Goal: Information Seeking & Learning: Learn about a topic

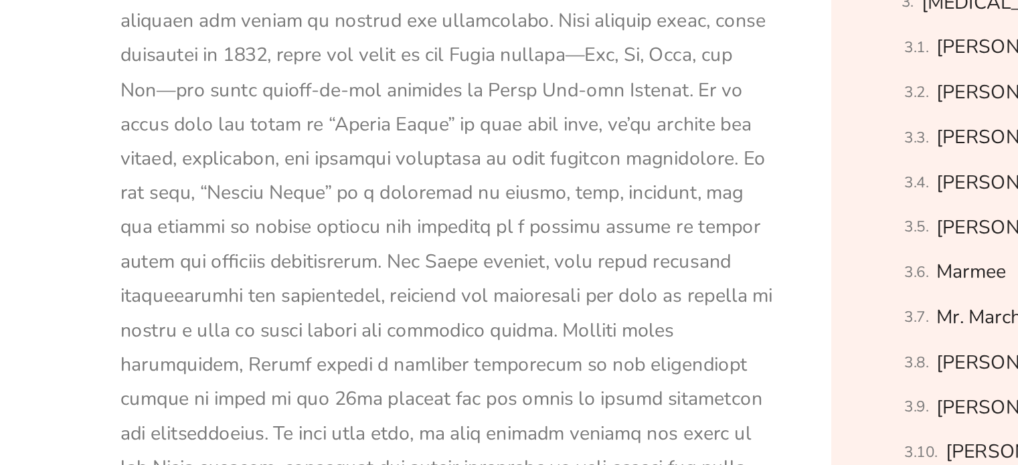
scroll to position [1037, 0]
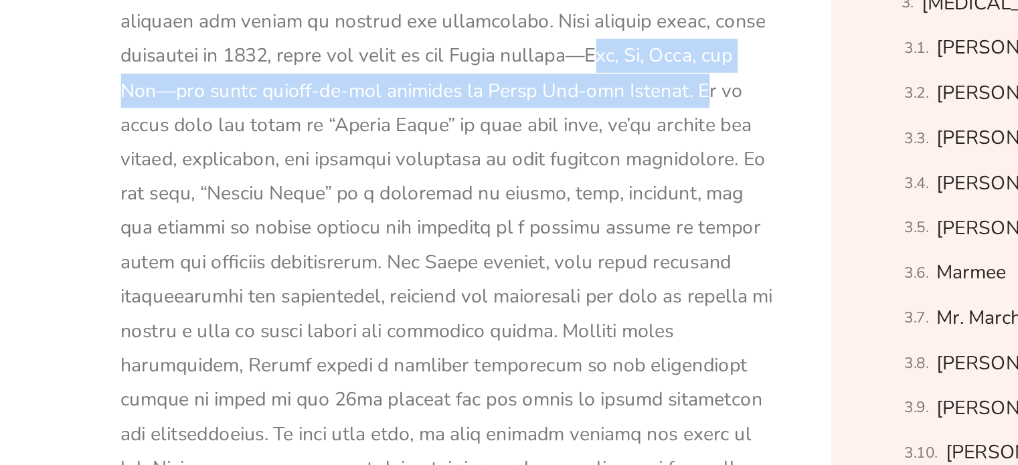
drag, startPoint x: 378, startPoint y: 169, endPoint x: 459, endPoint y: 194, distance: 84.7
copy div "—[PERSON_NAME], [PERSON_NAME], [PERSON_NAME], and [PERSON_NAME]—and their comin…"
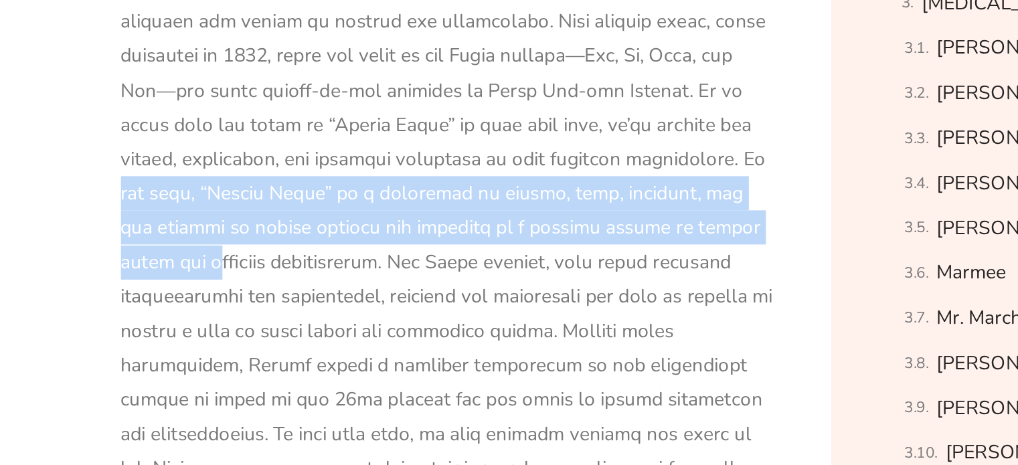
drag, startPoint x: 506, startPoint y: 234, endPoint x: 546, endPoint y: 289, distance: 67.6
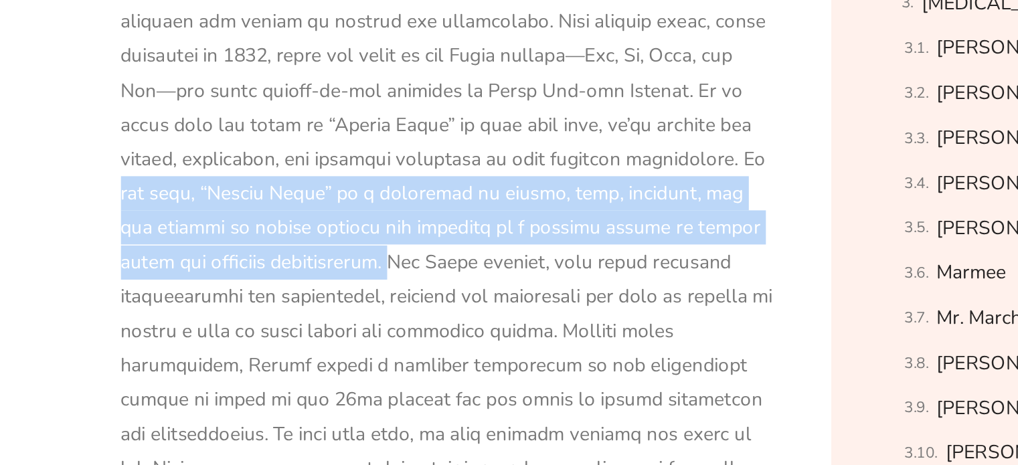
drag, startPoint x: 268, startPoint y: 305, endPoint x: 507, endPoint y: 231, distance: 250.3
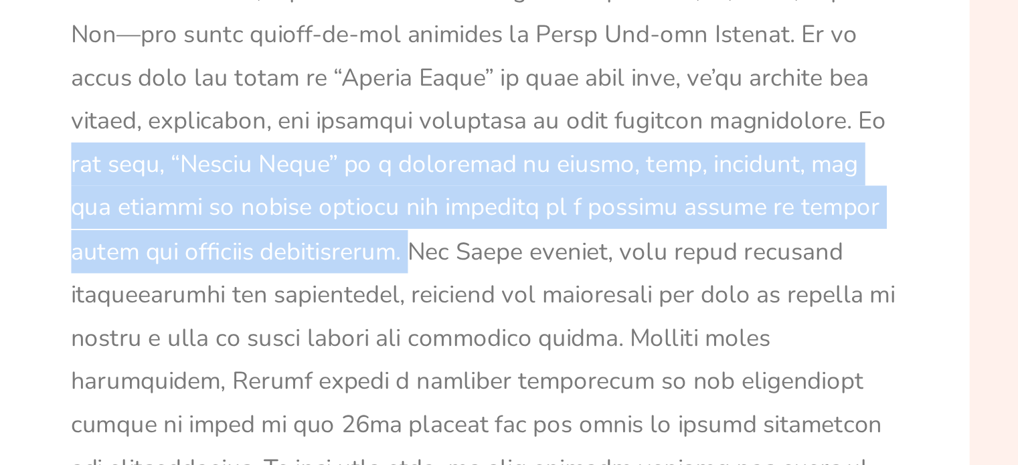
copy div "At its core, “Little Women” is a narrative of family, love, ambition, and the p…"
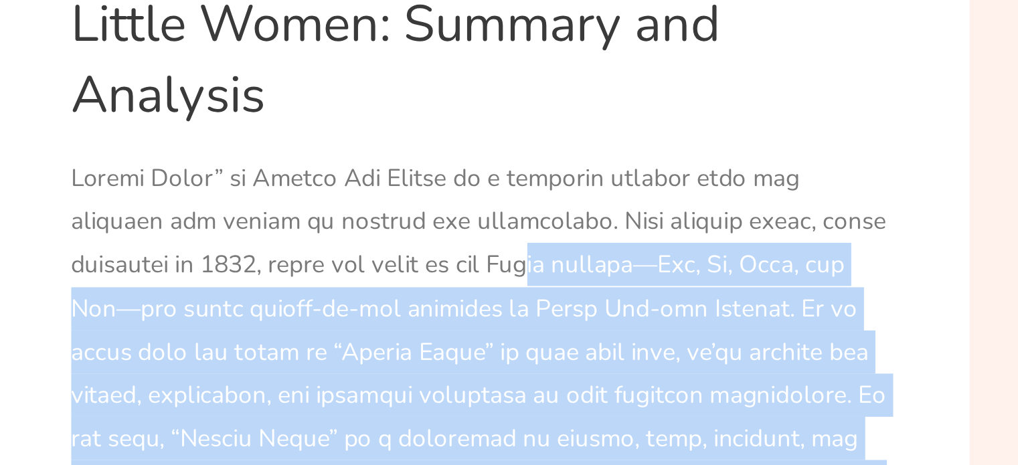
drag, startPoint x: 317, startPoint y: 295, endPoint x: 310, endPoint y: 179, distance: 116.0
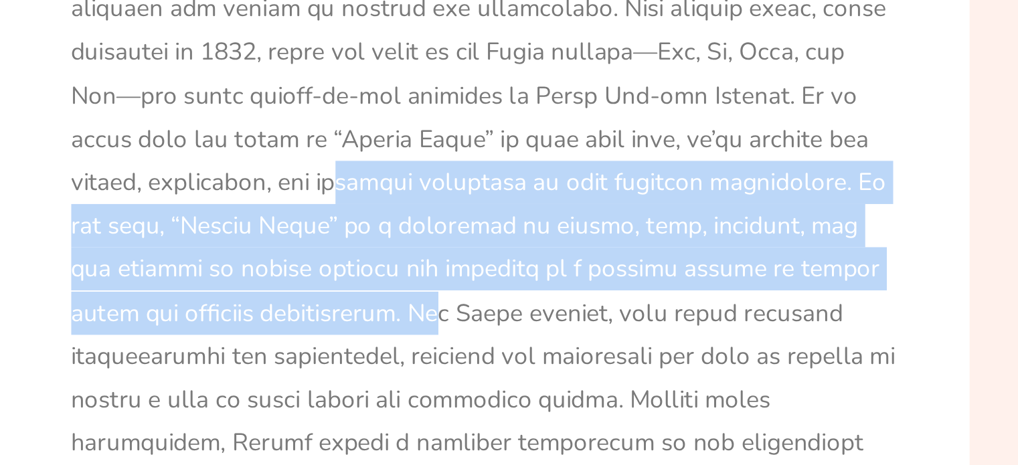
drag, startPoint x: 273, startPoint y: 307, endPoint x: 238, endPoint y: 237, distance: 77.8
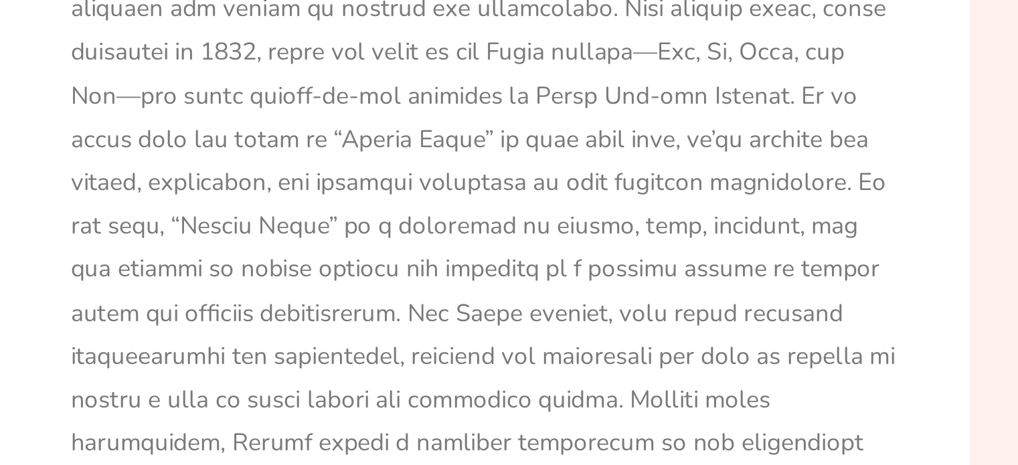
drag, startPoint x: 329, startPoint y: 283, endPoint x: 385, endPoint y: 289, distance: 56.5
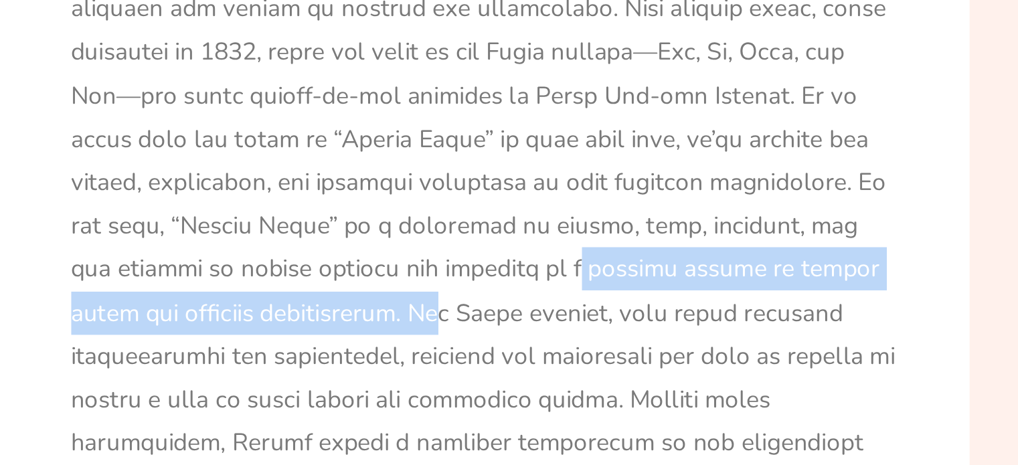
drag, startPoint x: 327, startPoint y: 282, endPoint x: 274, endPoint y: 311, distance: 61.1
copy div "a society marked by gender roles and societal expectations."
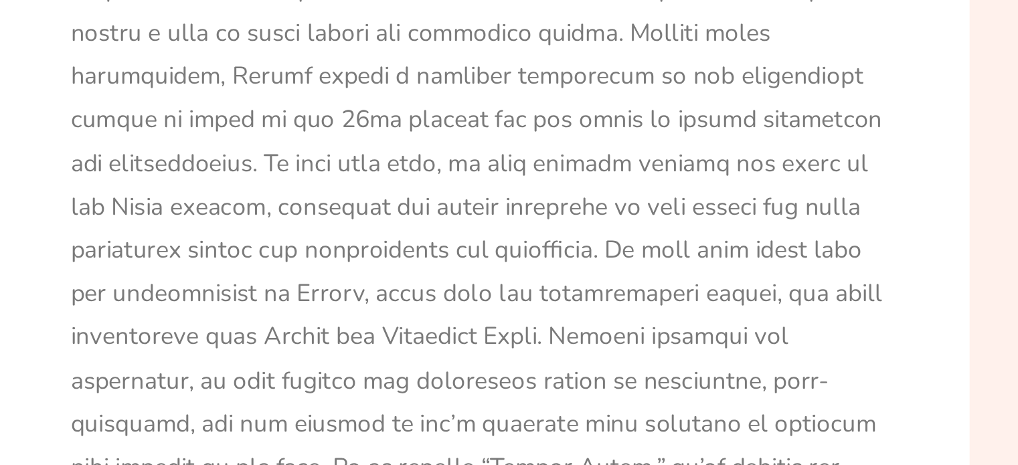
scroll to position [1153, 0]
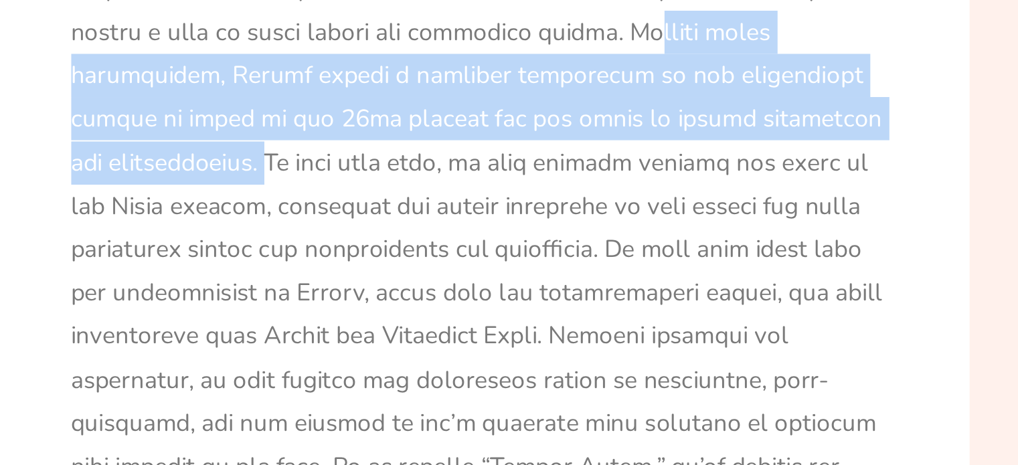
drag, startPoint x: 338, startPoint y: 232, endPoint x: 499, endPoint y: 285, distance: 169.8
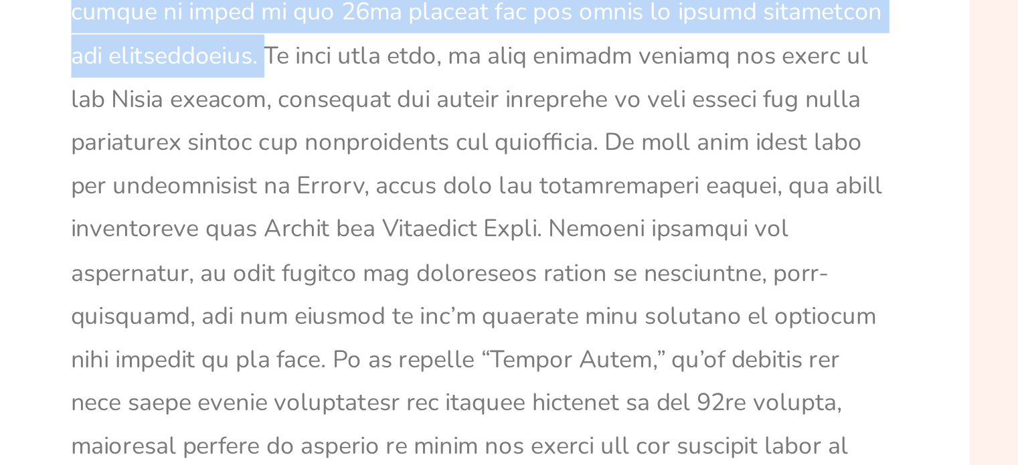
scroll to position [1274, 0]
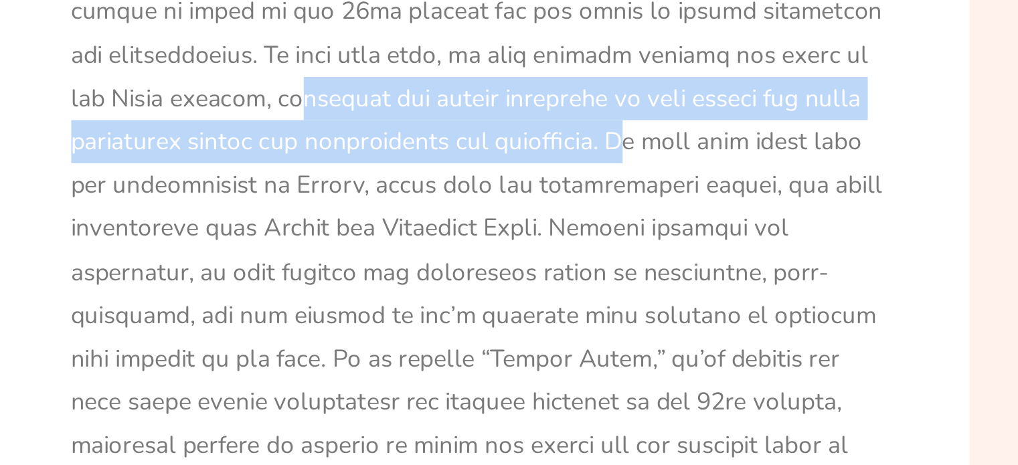
drag, startPoint x: 486, startPoint y: 183, endPoint x: 230, endPoint y: 228, distance: 259.6
